Goal: Check status: Check status

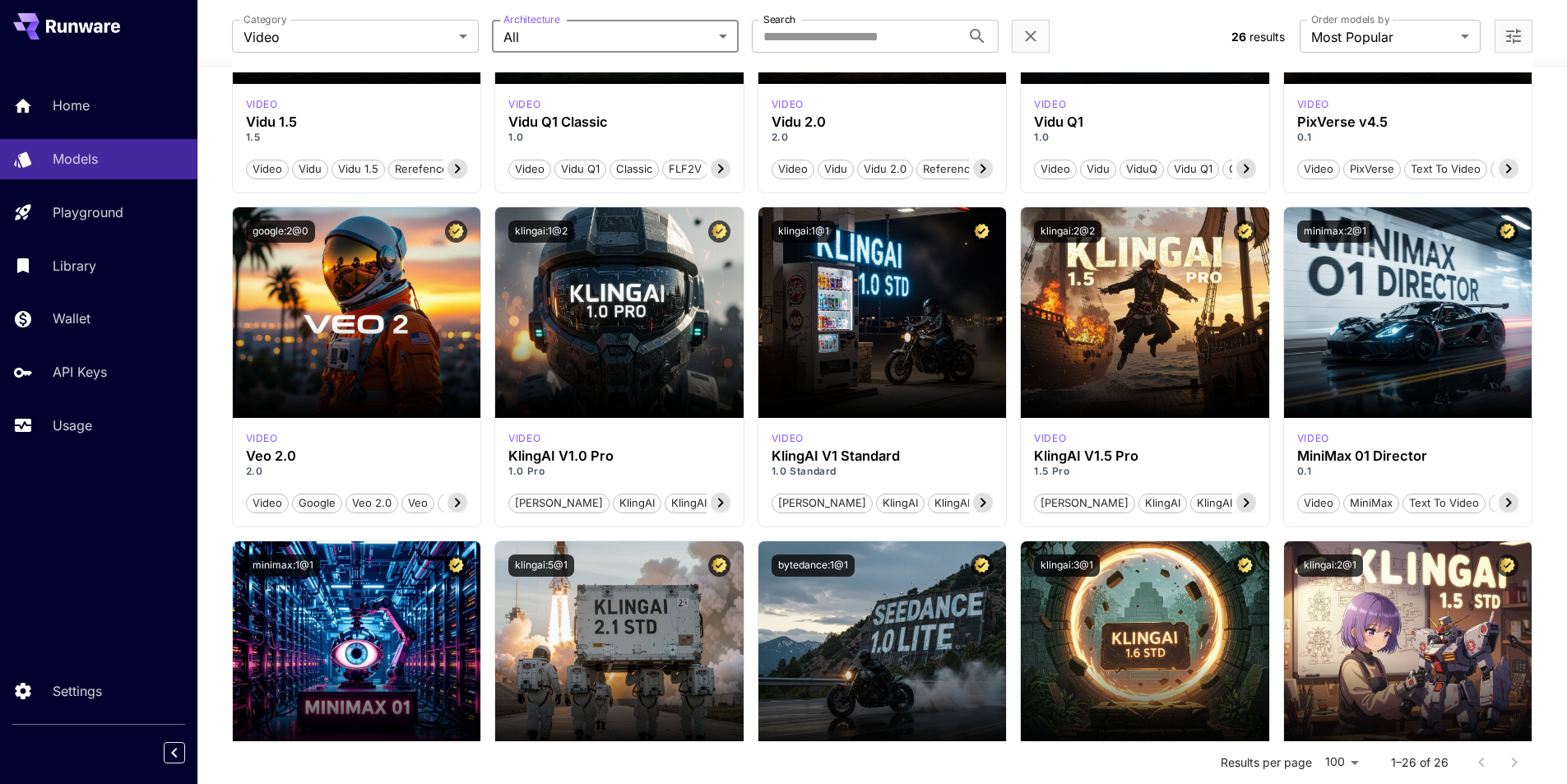
scroll to position [329, 0]
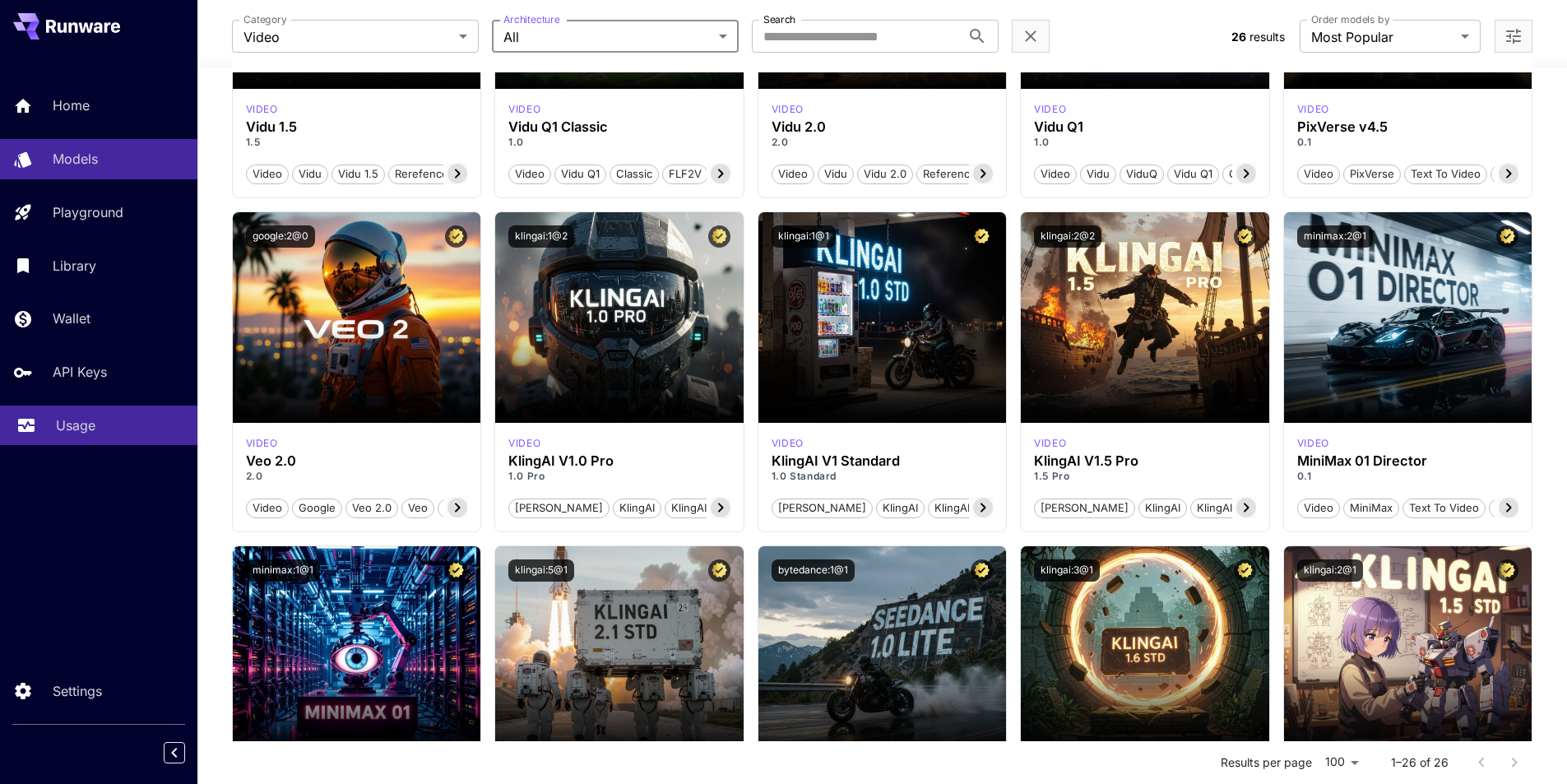
click at [99, 422] on div "Usage" at bounding box center [120, 426] width 128 height 20
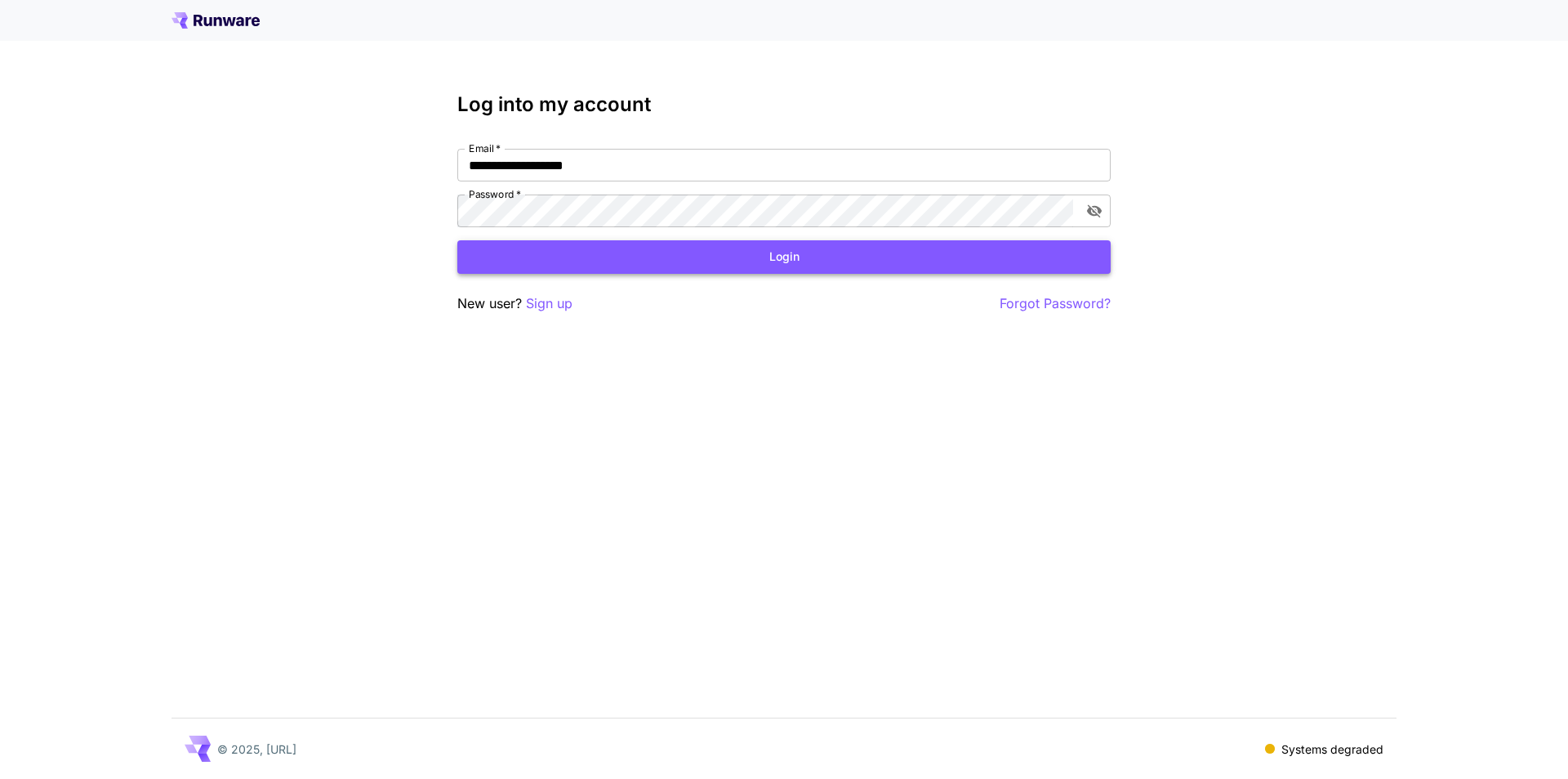
click at [803, 256] on button "Login" at bounding box center [784, 257] width 654 height 33
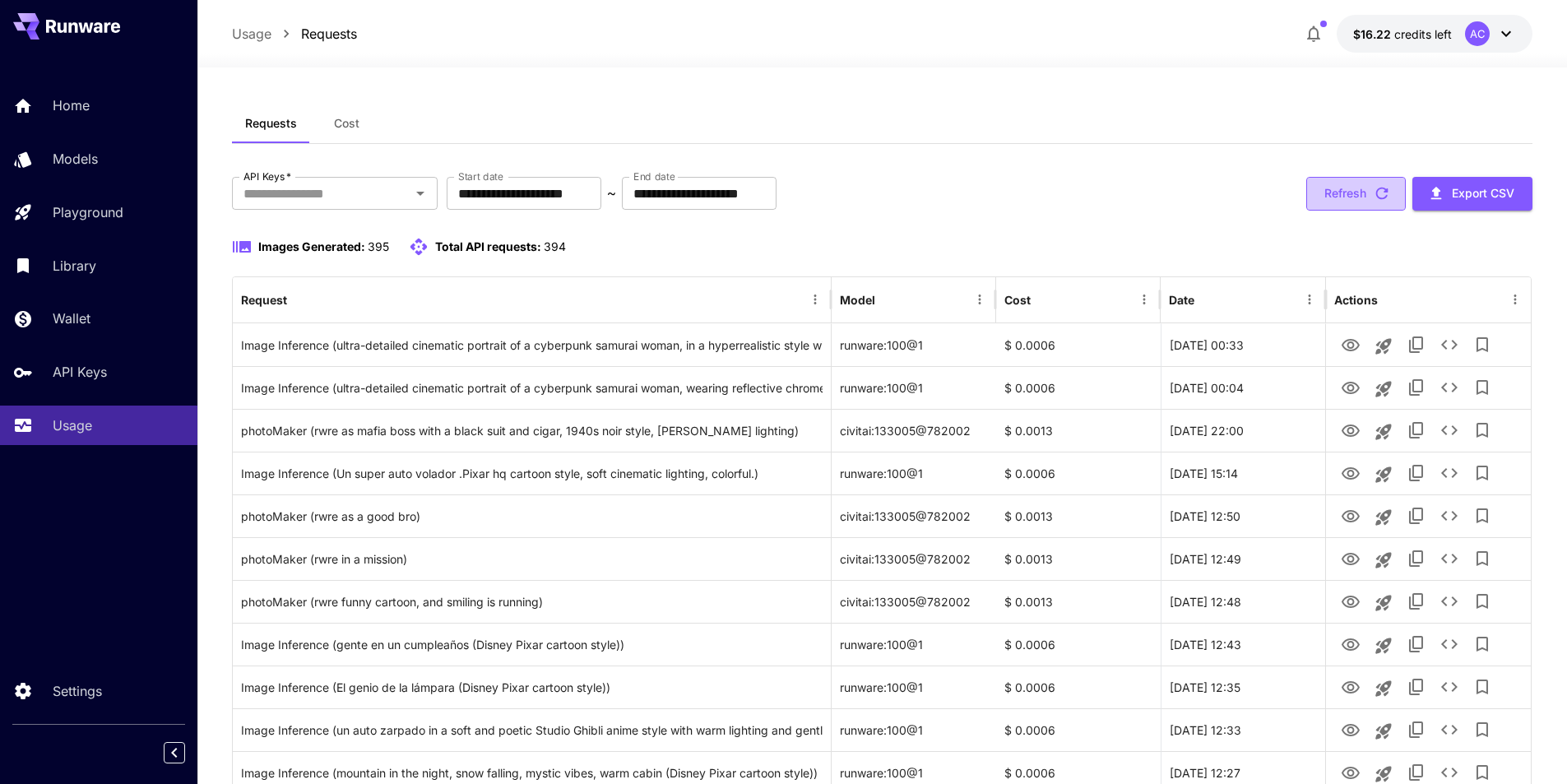
click at [1382, 209] on button "Refresh" at bounding box center [1356, 194] width 100 height 34
